Goal: Task Accomplishment & Management: Use online tool/utility

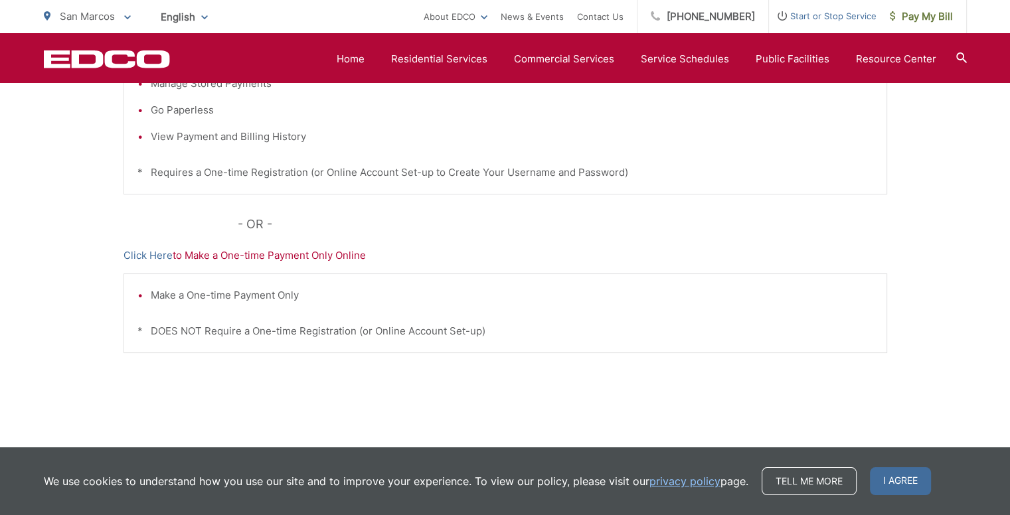
scroll to position [409, 0]
click at [159, 254] on link "Click Here" at bounding box center [147, 256] width 49 height 16
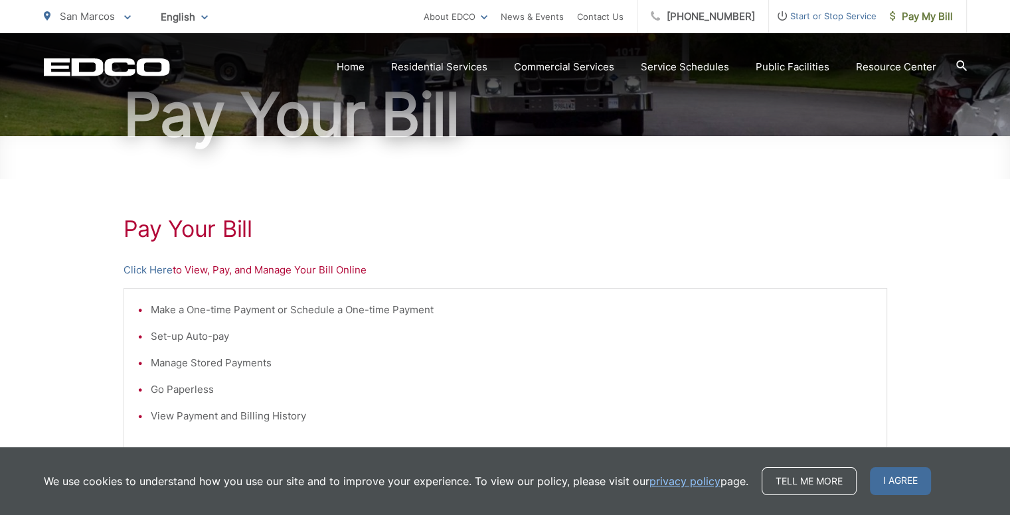
scroll to position [132, 0]
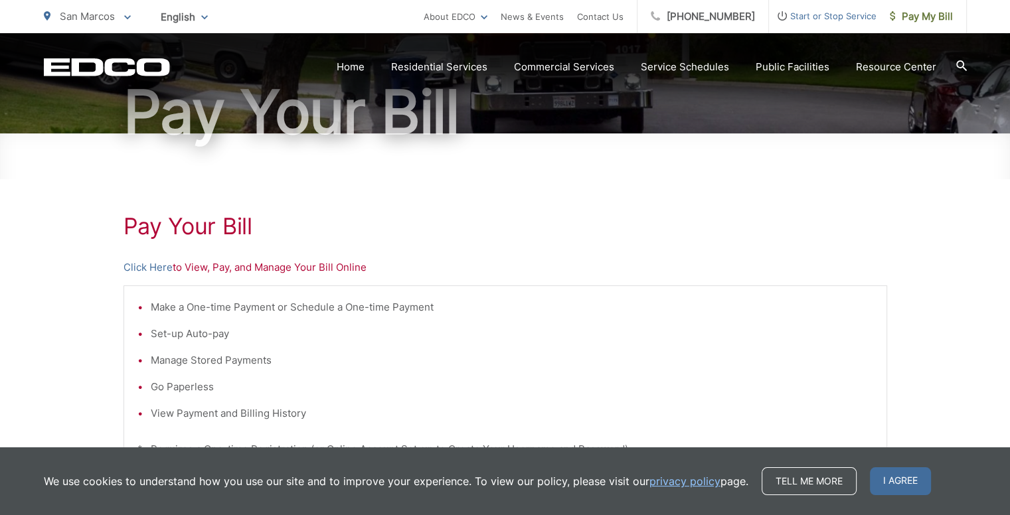
click at [222, 263] on p "Click Here to View, Pay, and Manage Your Bill Online" at bounding box center [504, 268] width 763 height 16
click at [159, 269] on link "Click Here" at bounding box center [147, 268] width 49 height 16
